Goal: Navigation & Orientation: Find specific page/section

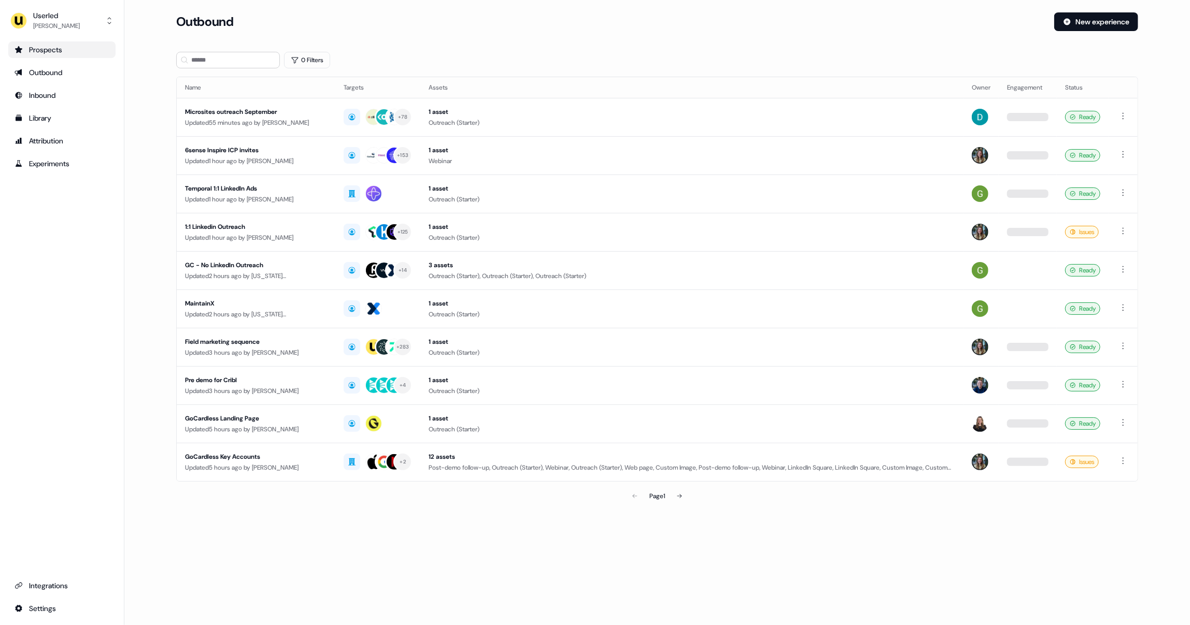
click at [79, 49] on div "Prospects" at bounding box center [62, 50] width 95 height 10
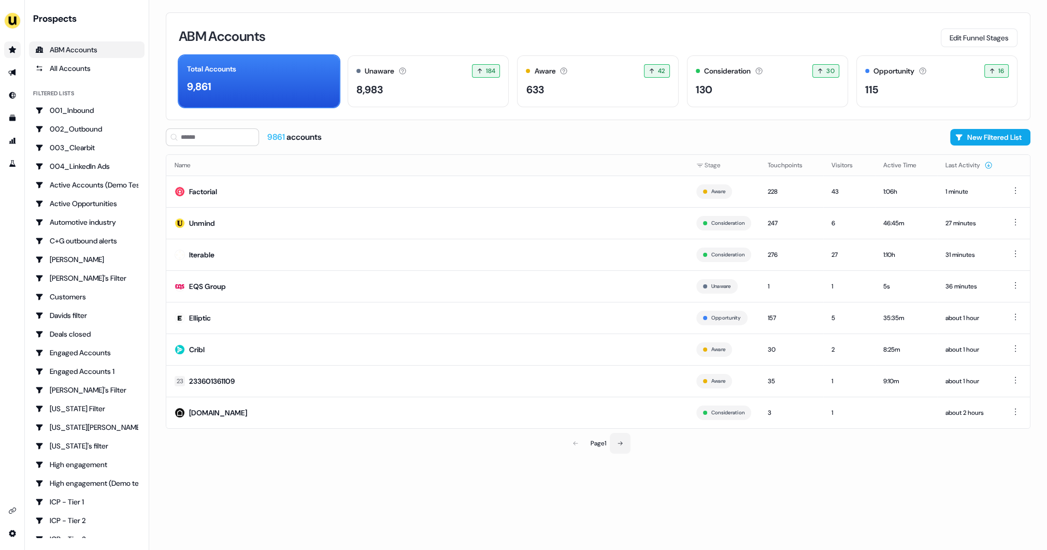
click at [623, 447] on icon at bounding box center [620, 443] width 6 height 6
click at [573, 442] on icon at bounding box center [575, 443] width 6 height 6
click at [321, 349] on td "Cribl" at bounding box center [427, 350] width 522 height 32
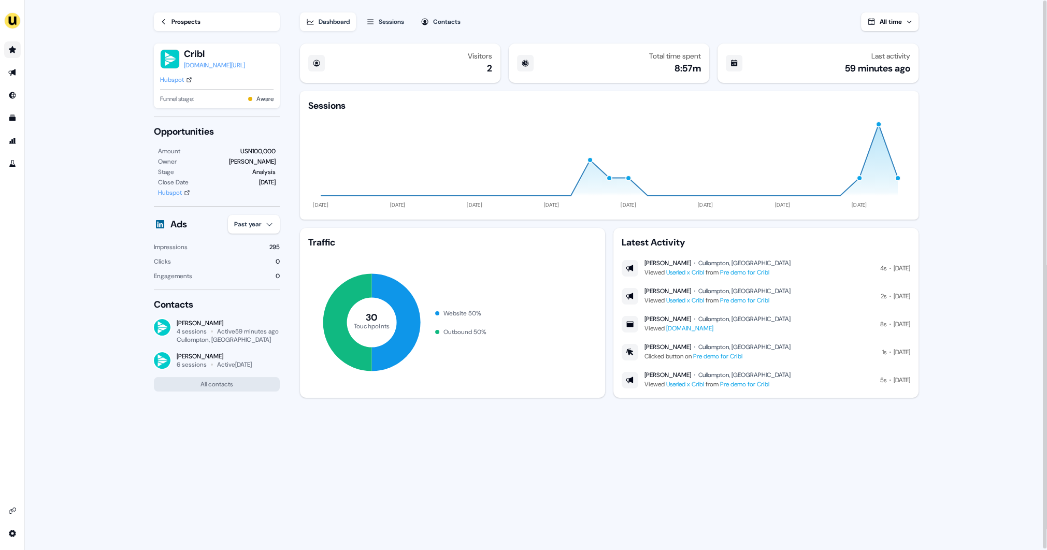
click at [394, 23] on div "Sessions" at bounding box center [391, 22] width 25 height 10
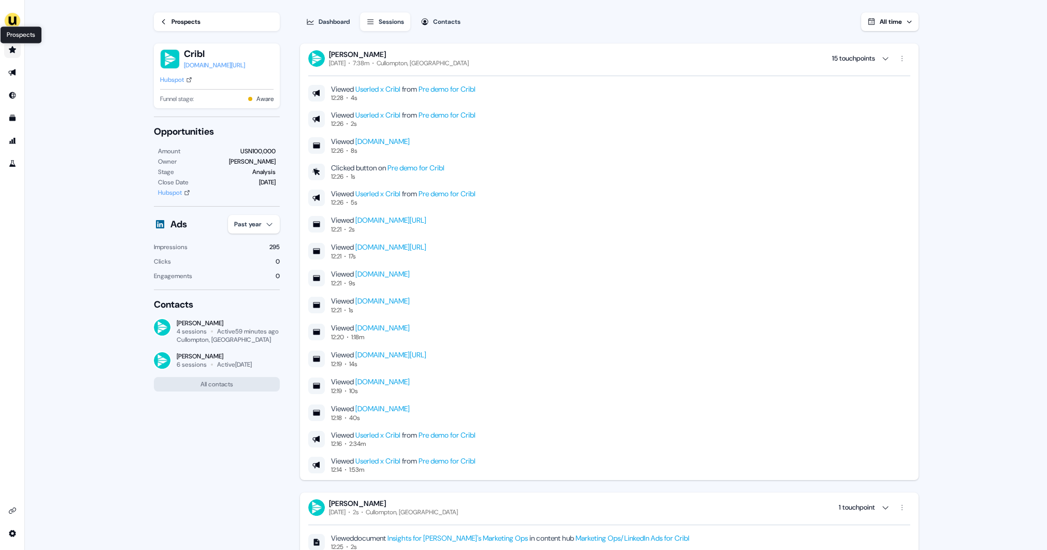
click at [13, 51] on icon "Go to prospects" at bounding box center [12, 49] width 7 height 7
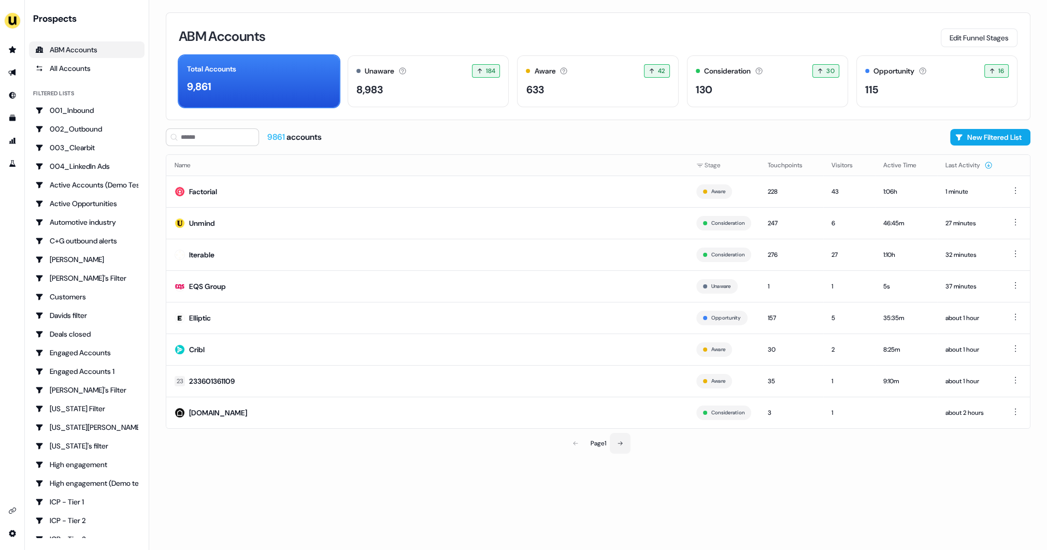
click at [626, 445] on button at bounding box center [620, 443] width 21 height 21
click at [626, 445] on button at bounding box center [621, 443] width 21 height 21
click at [580, 446] on button at bounding box center [574, 443] width 21 height 21
click at [580, 446] on button at bounding box center [575, 443] width 21 height 21
click at [14, 75] on icon "Go to outbound experience" at bounding box center [12, 72] width 8 height 8
